Goal: Information Seeking & Learning: Learn about a topic

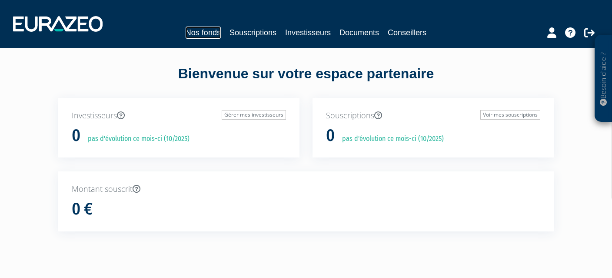
click at [209, 31] on link "Nos fonds" at bounding box center [202, 32] width 35 height 12
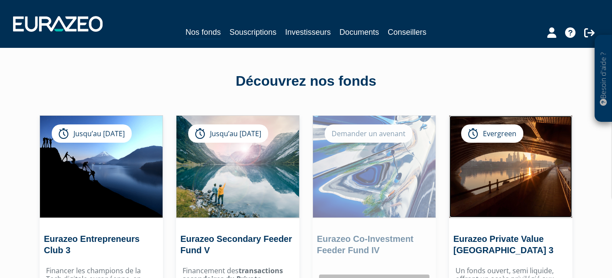
click at [497, 217] on img at bounding box center [510, 167] width 123 height 102
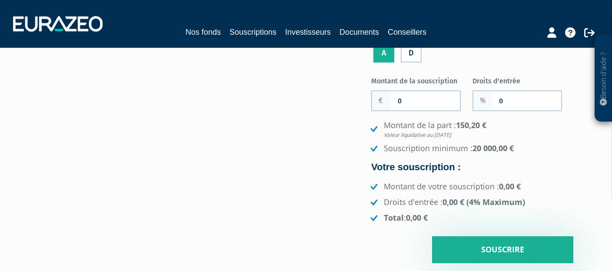
scroll to position [72, 0]
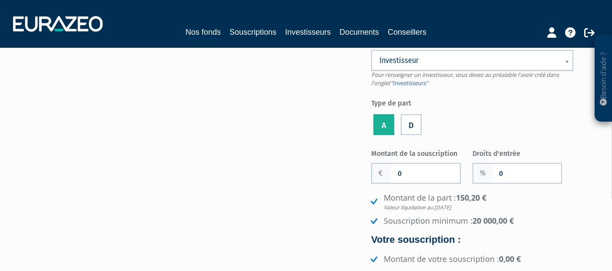
click at [413, 126] on label "D" at bounding box center [411, 124] width 21 height 21
click at [0, 0] on input "D" at bounding box center [0, 0] width 0 height 0
click at [378, 127] on label "A" at bounding box center [383, 124] width 21 height 21
click at [0, 0] on input "A" at bounding box center [0, 0] width 0 height 0
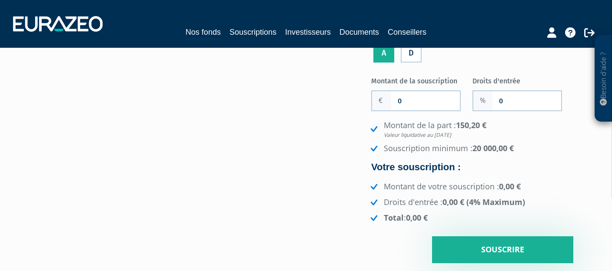
scroll to position [0, 0]
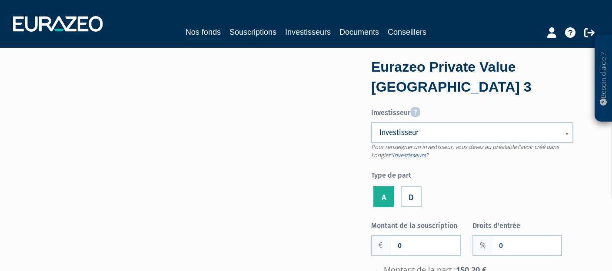
click at [459, 128] on span "Investisseur" at bounding box center [466, 132] width 174 height 10
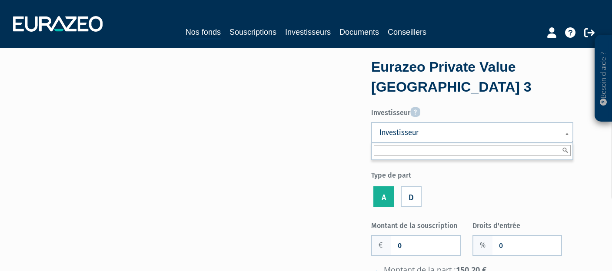
click at [459, 128] on span "Investisseur" at bounding box center [466, 132] width 174 height 10
click at [454, 136] on span "Investisseur" at bounding box center [466, 132] width 174 height 10
click at [459, 182] on div "Investisseur Pour renseigner un investisseur, vous devez au préalable l'avoir c…" at bounding box center [472, 157] width 202 height 106
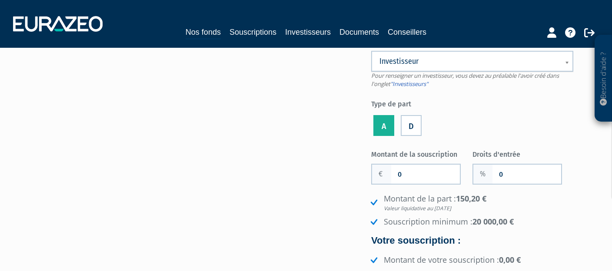
scroll to position [72, 0]
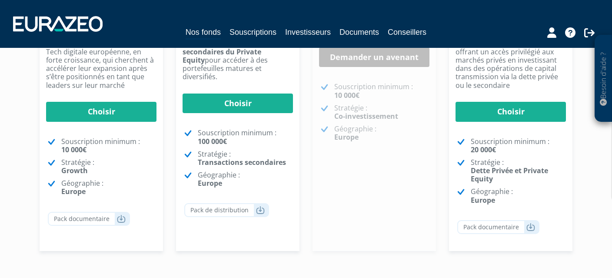
scroll to position [161, 0]
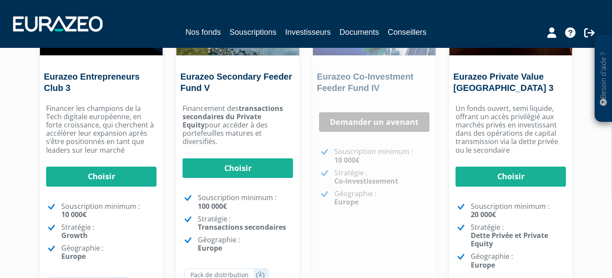
scroll to position [89, 0]
